Goal: Information Seeking & Learning: Learn about a topic

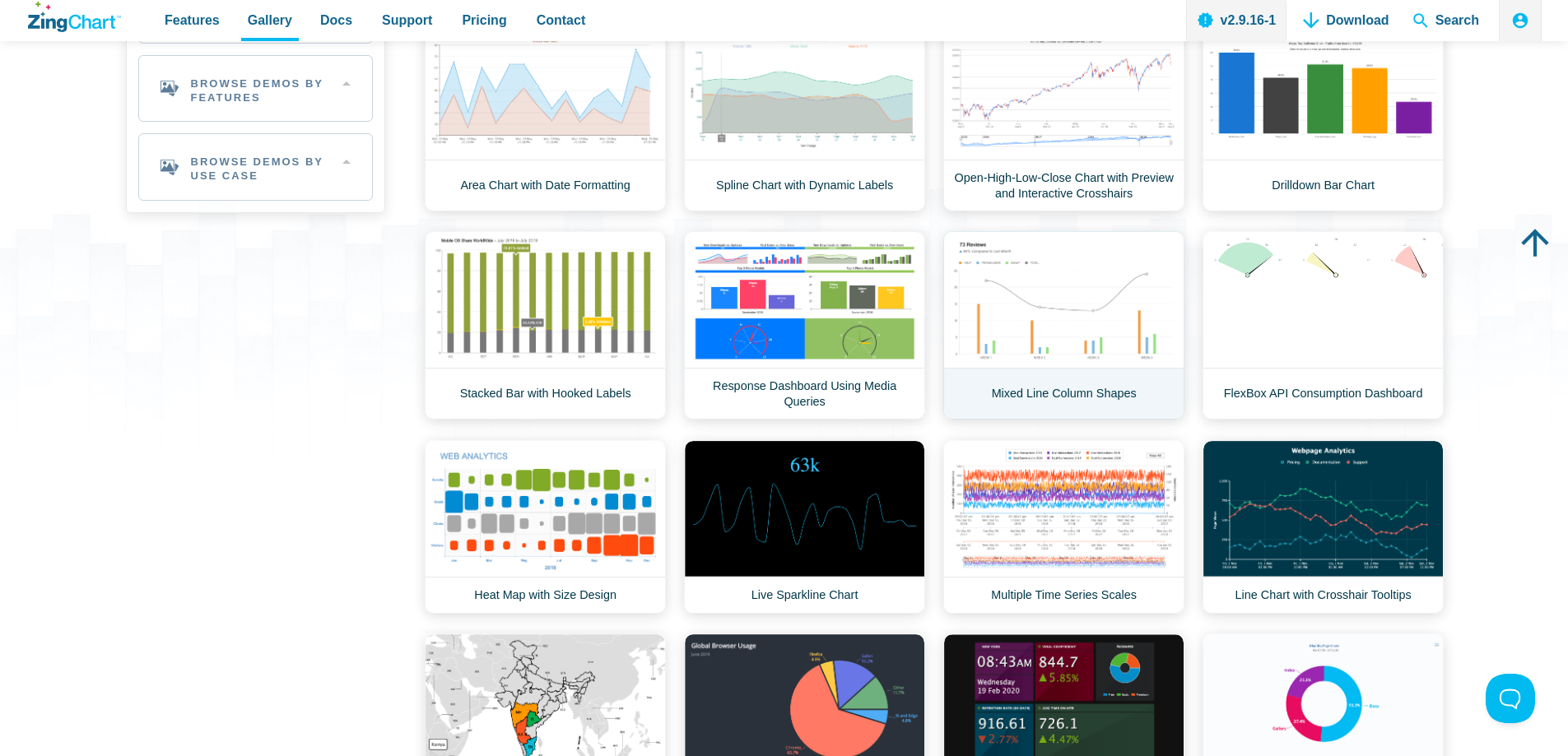
scroll to position [231, 0]
click at [1183, 359] on link "Mixed Line Column Shapes" at bounding box center [1064, 325] width 241 height 188
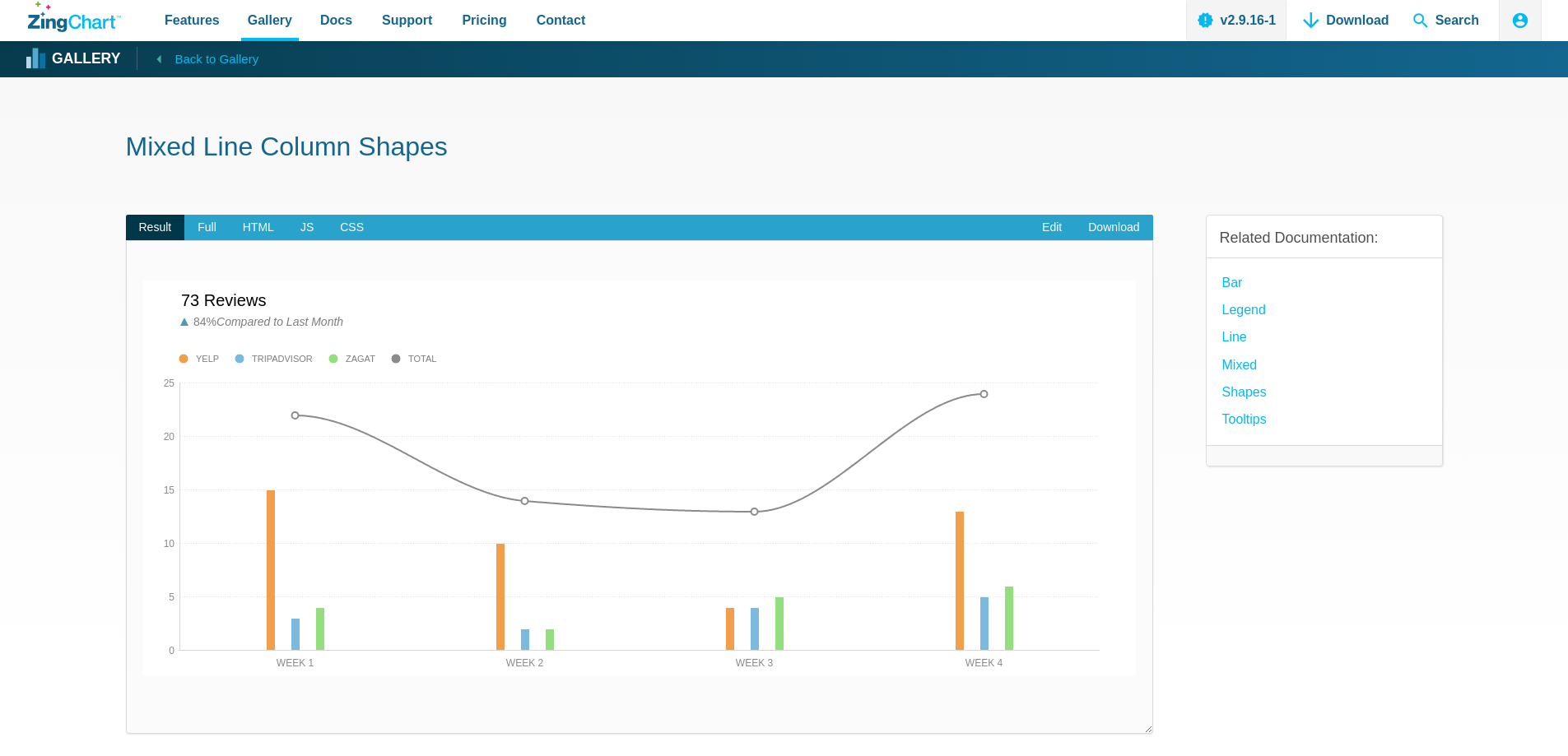
click at [159, 55] on icon "App Content" at bounding box center [158, 58] width 20 height 20
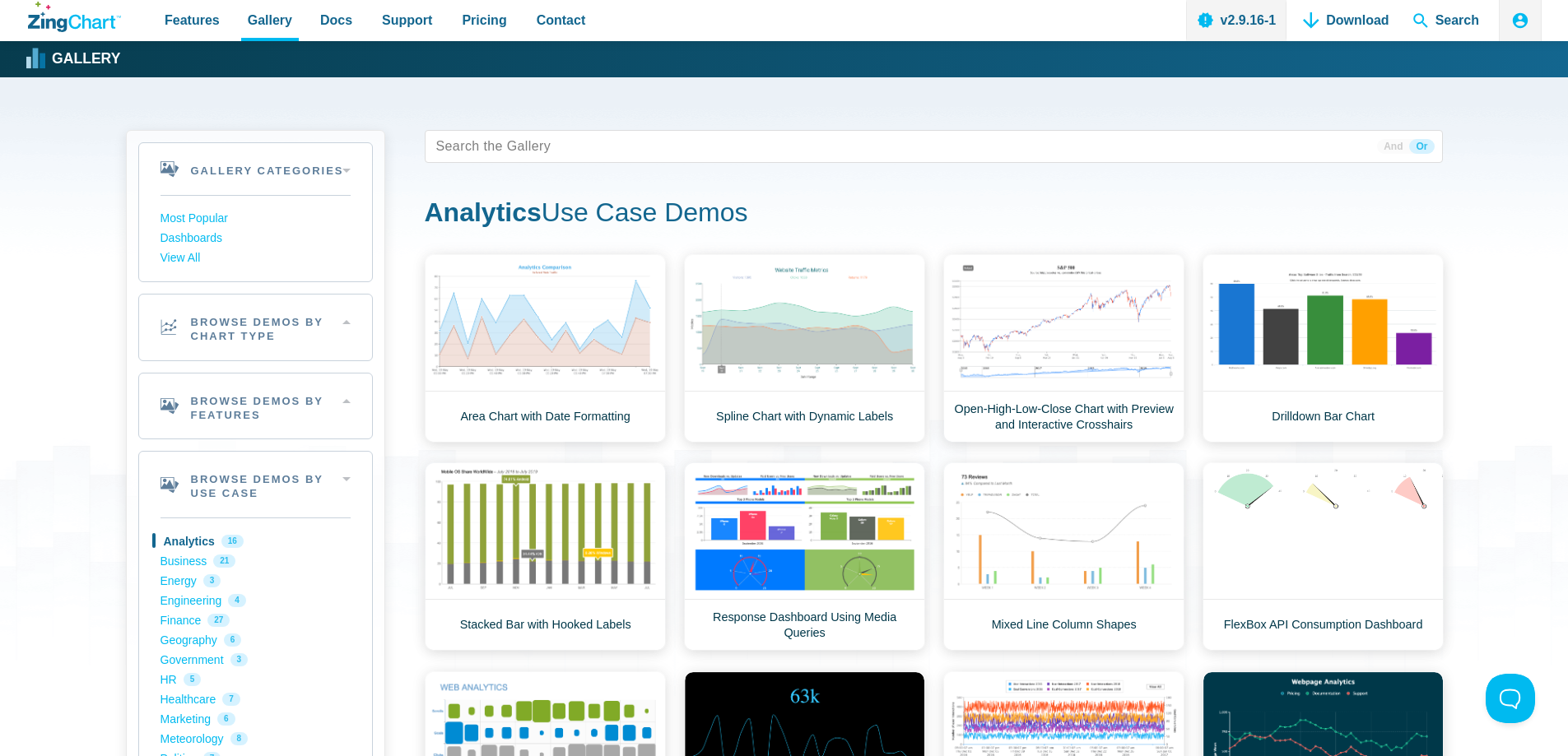
click at [1504, 461] on div "Gallery Categories Most Popular Dashboards View All Browse by Category Most Pop…" at bounding box center [784, 583] width 1568 height 1012
